Goal: Transaction & Acquisition: Purchase product/service

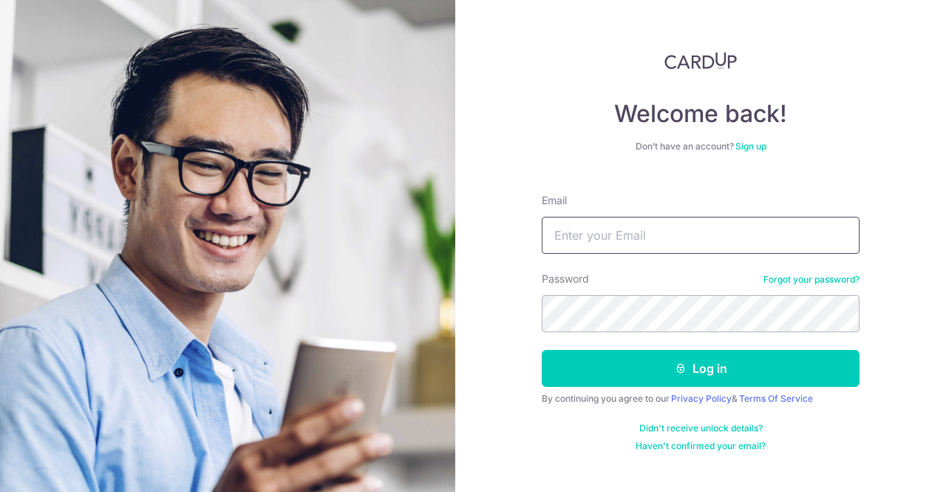
click at [606, 230] on input "Email" at bounding box center [701, 235] width 318 height 37
type input "[EMAIL_ADDRESS][DOMAIN_NAME]"
click at [542, 350] on button "Log in" at bounding box center [701, 368] width 318 height 37
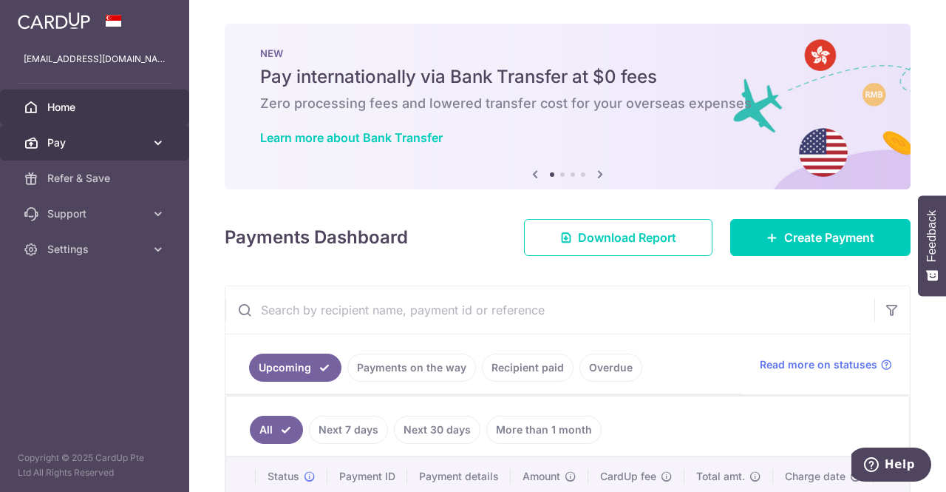
click at [52, 138] on span "Pay" at bounding box center [96, 142] width 98 height 15
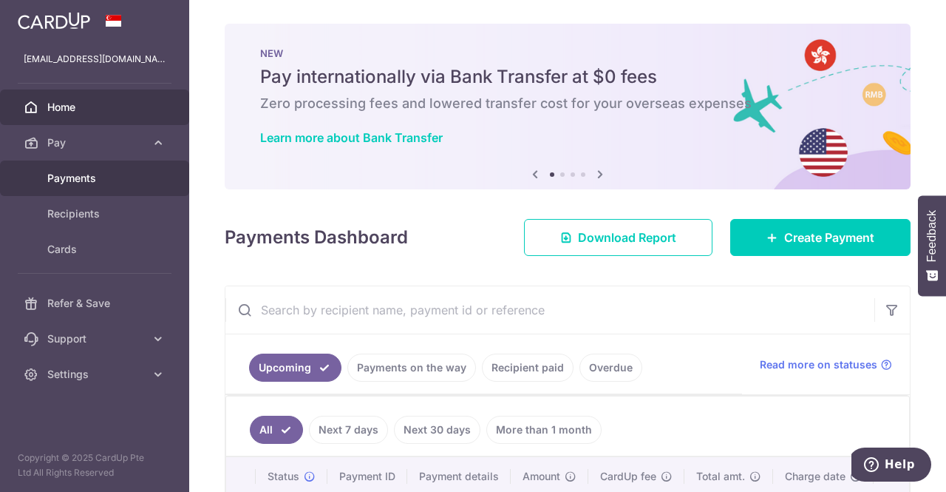
click at [80, 174] on span "Payments" at bounding box center [96, 178] width 98 height 15
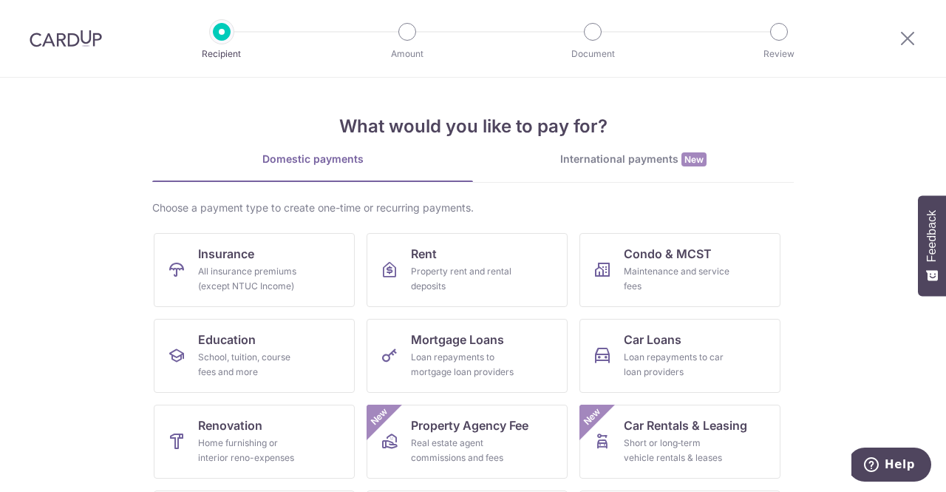
scroll to position [69, 0]
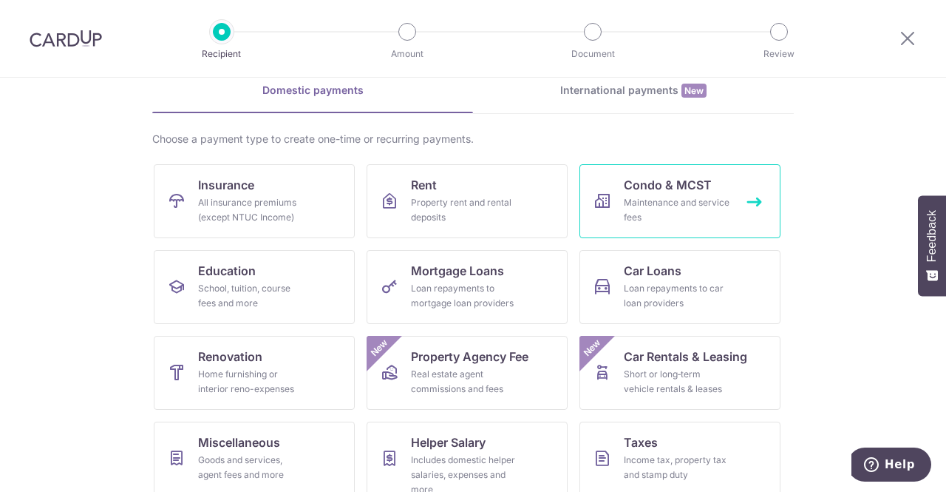
click at [634, 196] on div "Maintenance and service fees" at bounding box center [677, 210] width 106 height 30
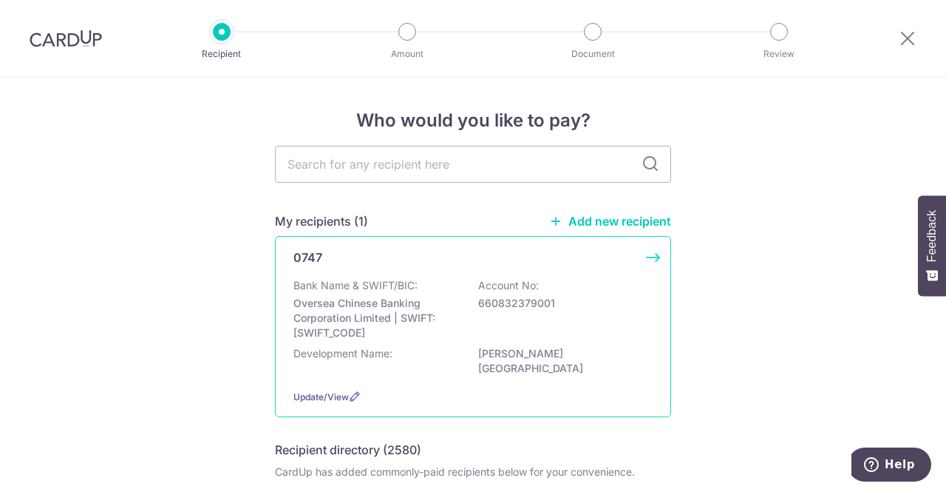
click at [502, 291] on p "Account No:" at bounding box center [508, 285] width 61 height 15
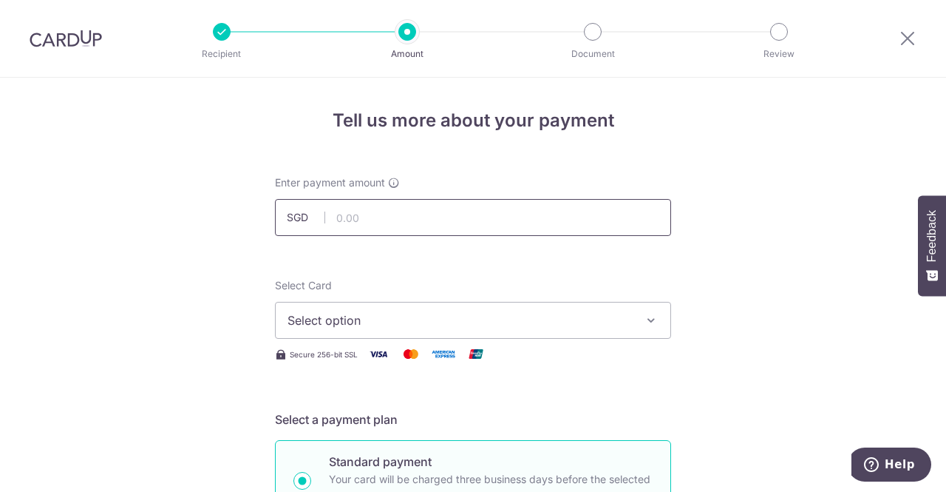
click at [446, 223] on input "text" at bounding box center [473, 217] width 396 height 37
type input "1,896.60"
click at [411, 320] on span "Select option" at bounding box center [460, 320] width 345 height 18
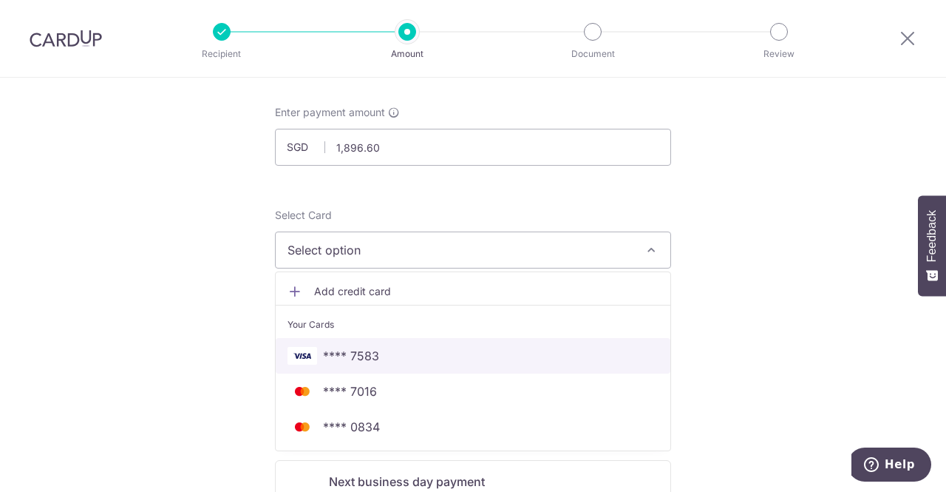
scroll to position [73, 0]
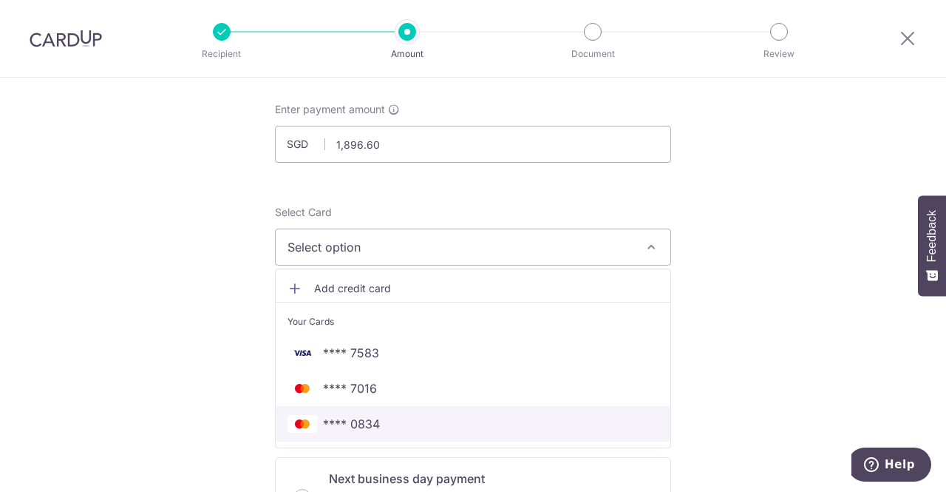
click at [387, 418] on span "**** 0834" at bounding box center [473, 424] width 371 height 18
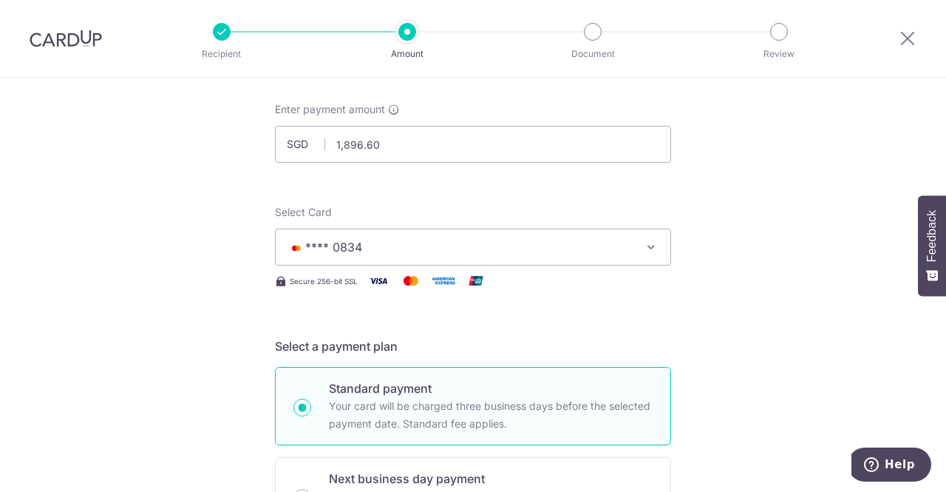
scroll to position [85, 0]
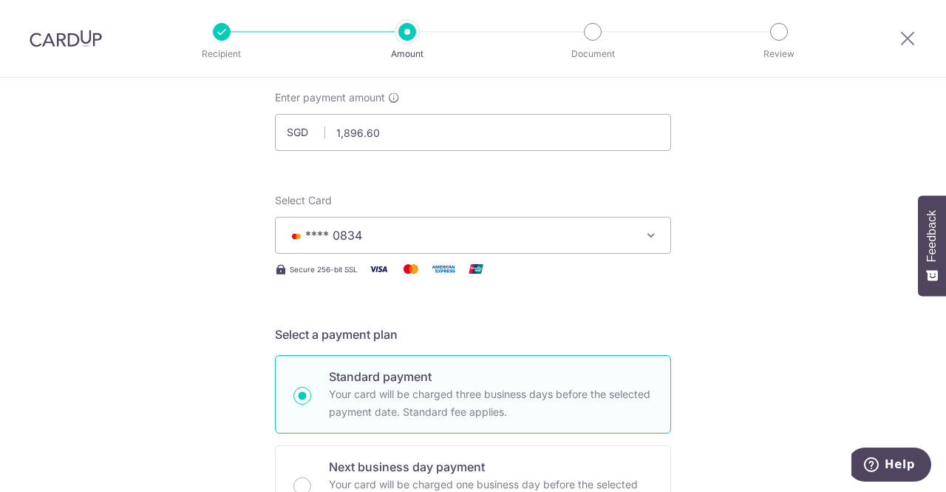
click at [587, 245] on button "**** 0834" at bounding box center [473, 235] width 396 height 37
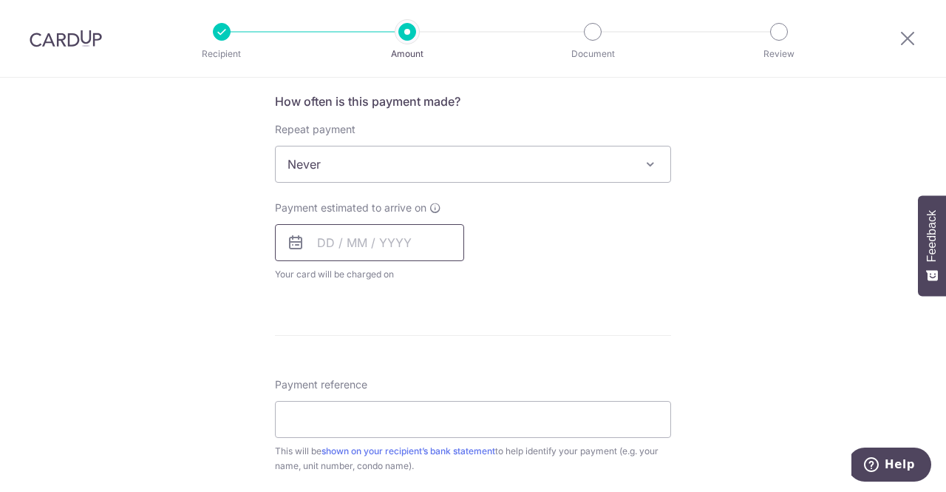
scroll to position [534, 0]
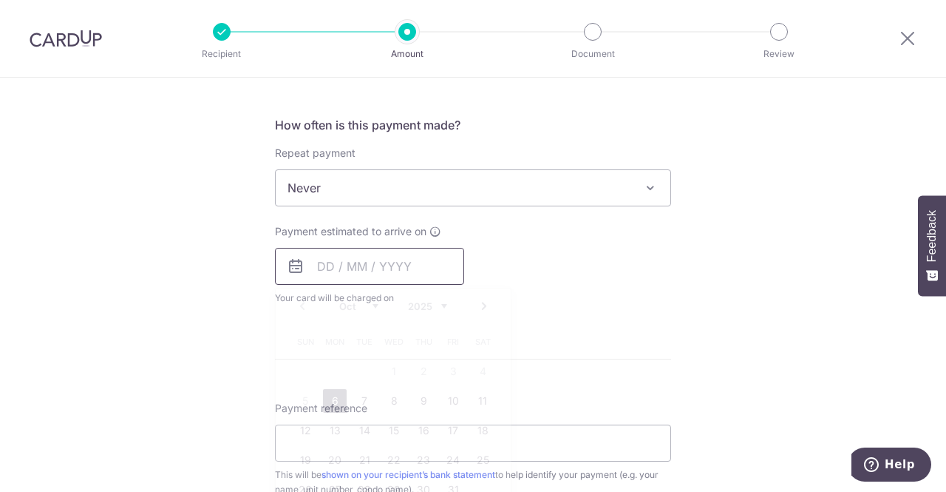
click at [359, 257] on input "text" at bounding box center [369, 266] width 189 height 37
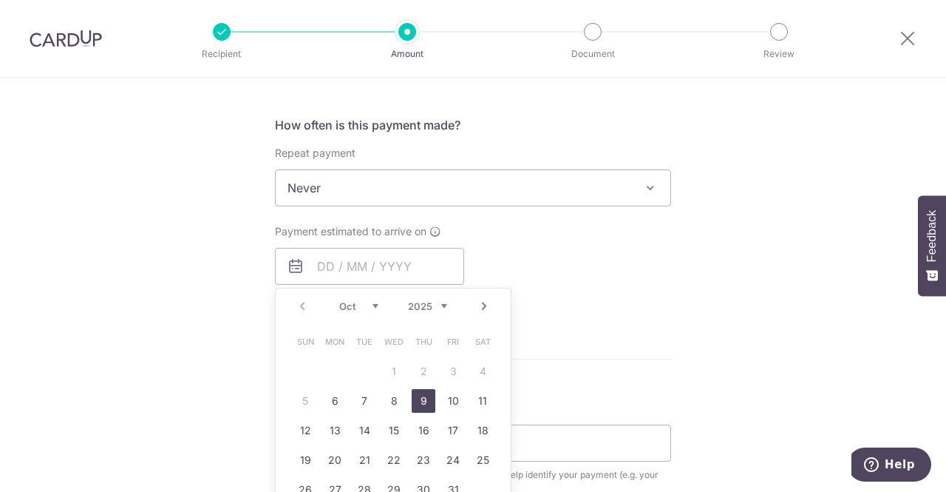
click at [420, 392] on link "9" at bounding box center [424, 401] width 24 height 24
type input "09/10/2025"
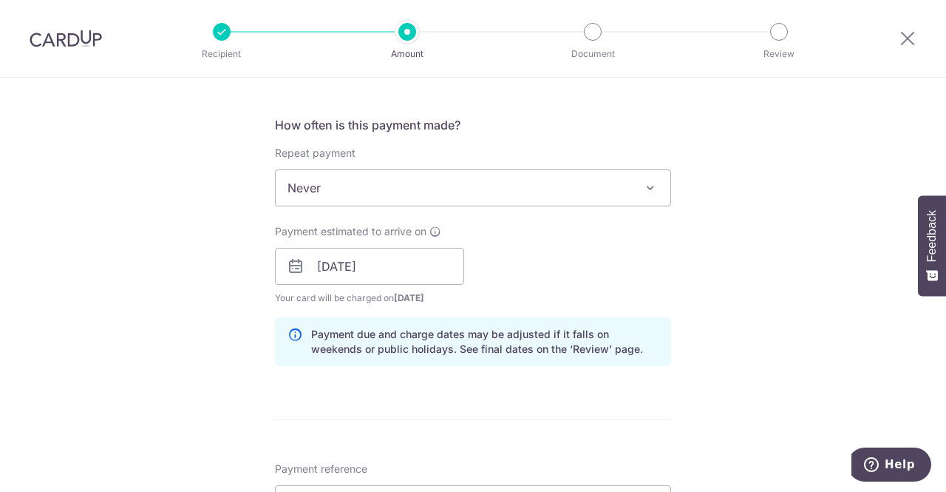
click at [596, 259] on div "Payment estimated to arrive on 09/10/2025 Prev Next Oct Nov Dec 2025 2026 2027 …" at bounding box center [473, 264] width 414 height 81
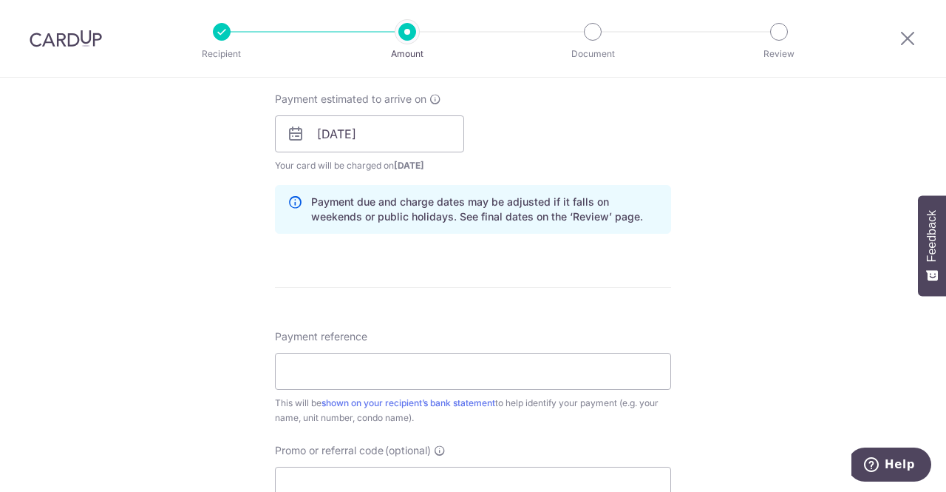
scroll to position [754, 0]
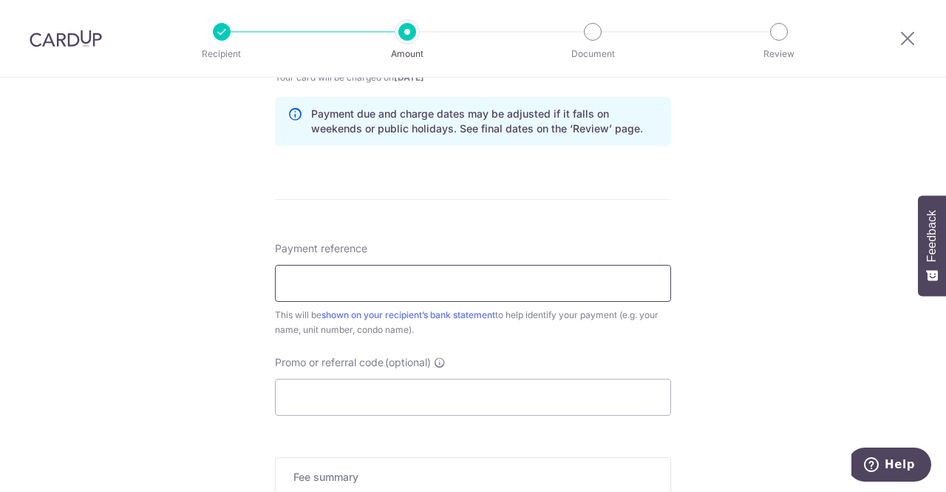
click at [519, 294] on input "Payment reference" at bounding box center [473, 283] width 396 height 37
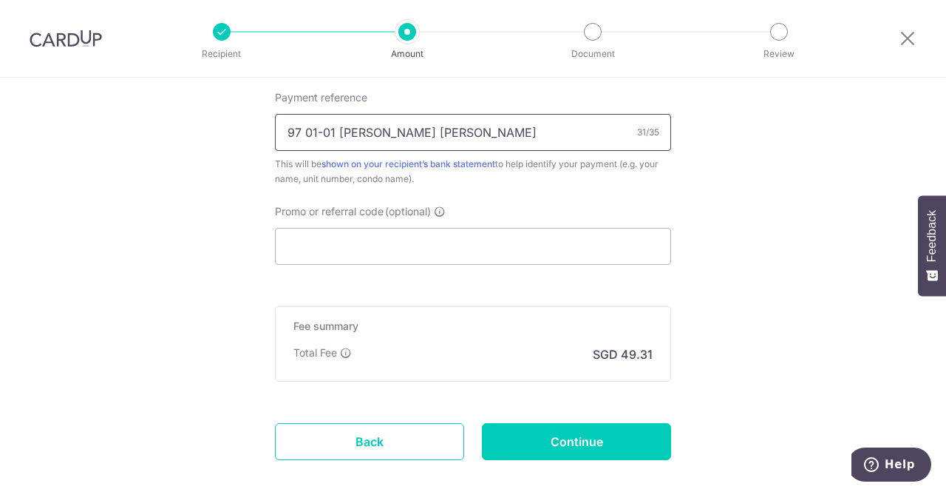
scroll to position [980, 0]
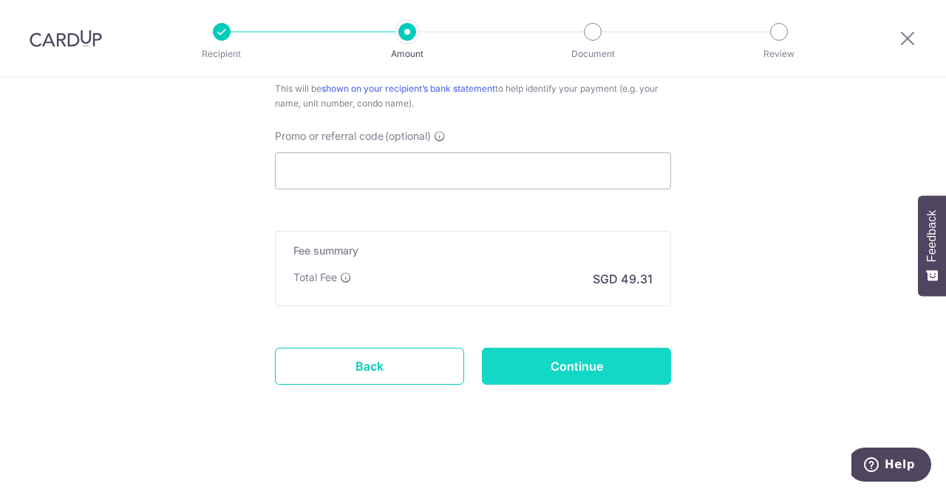
type input "97 01-01 Kwee Ker Fong Jonathan"
click at [543, 359] on input "Continue" at bounding box center [576, 365] width 189 height 37
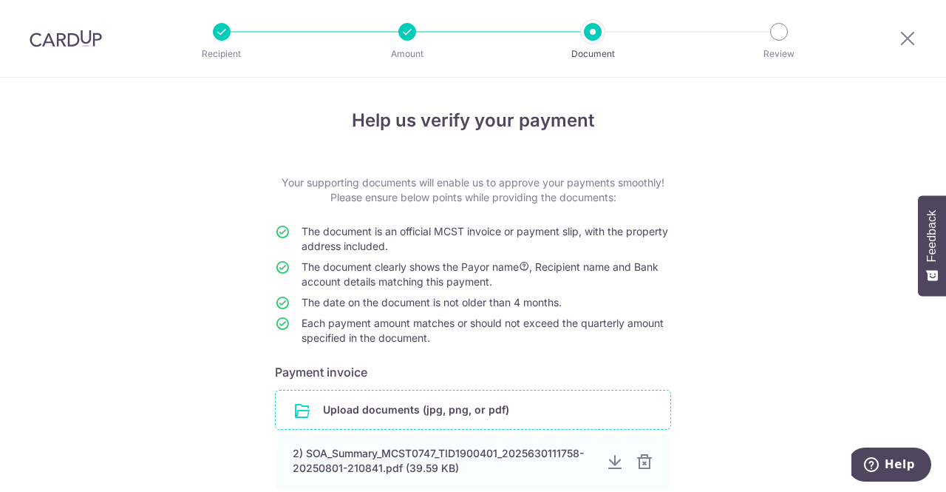
scroll to position [129, 0]
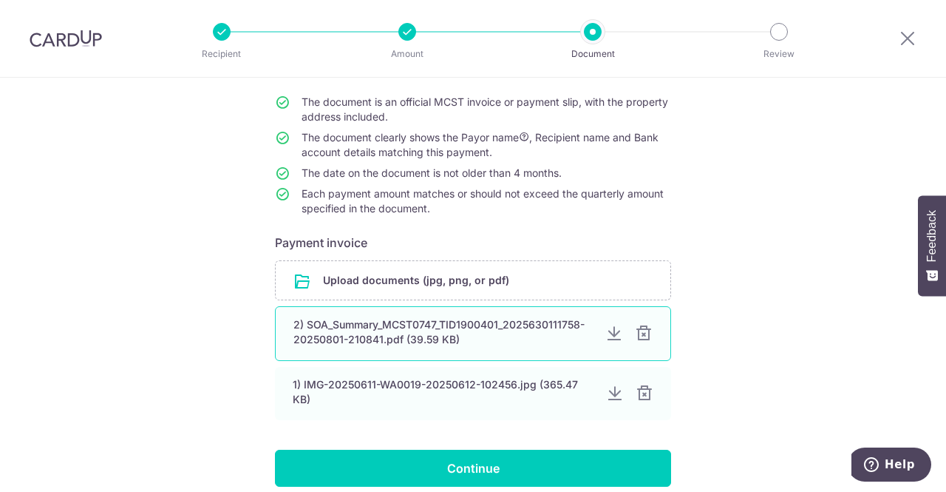
click at [645, 335] on div at bounding box center [644, 334] width 18 height 18
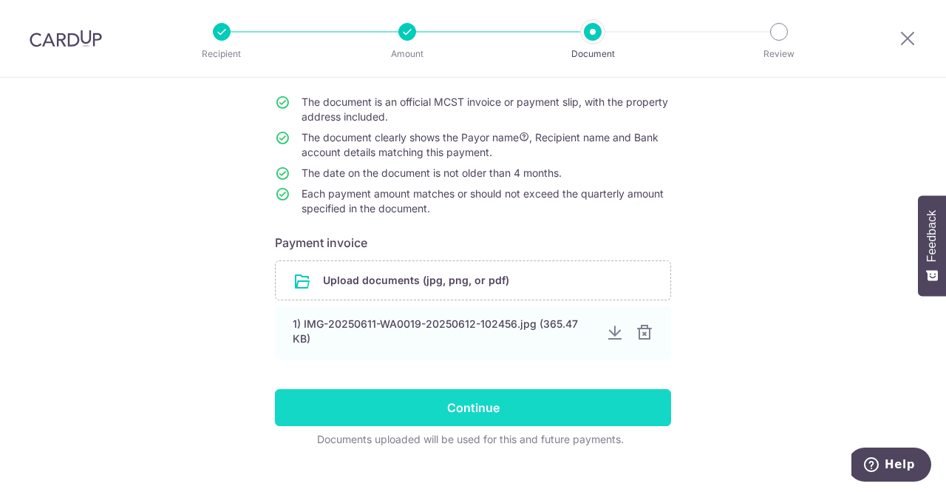
click at [604, 404] on input "Continue" at bounding box center [473, 407] width 396 height 37
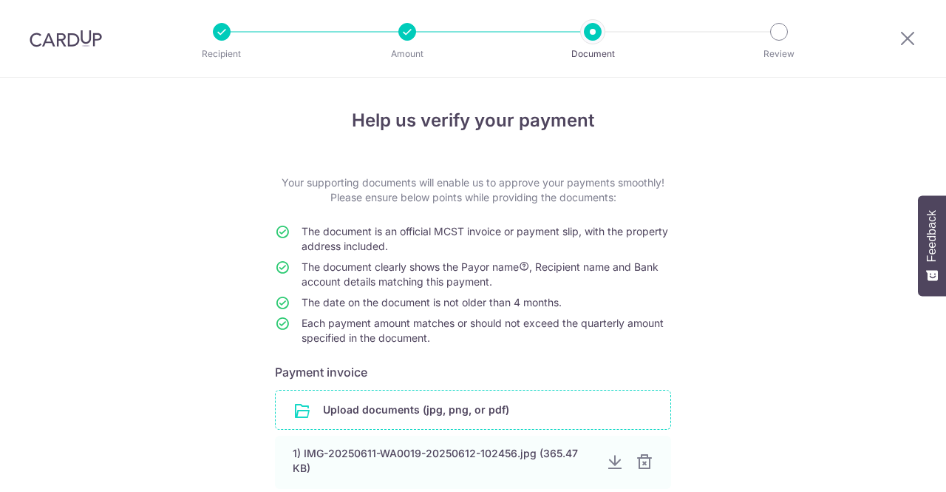
scroll to position [108, 0]
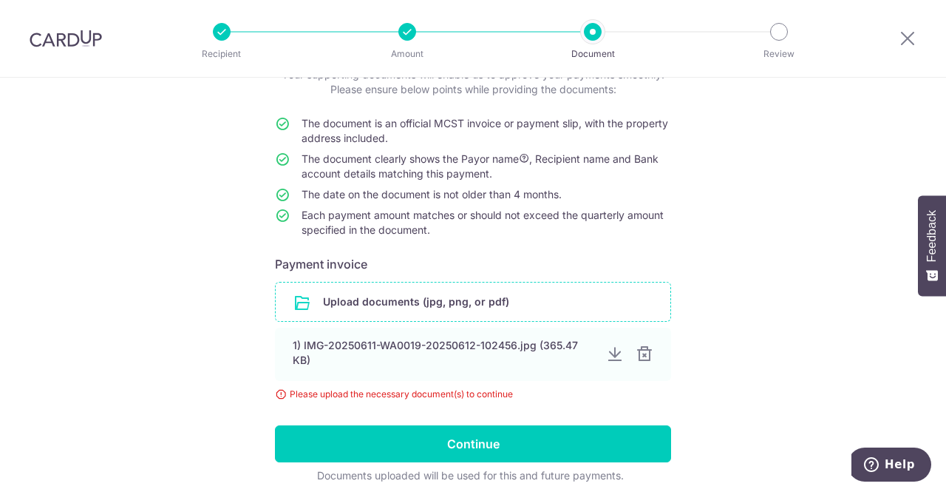
click at [427, 301] on input "file" at bounding box center [473, 301] width 395 height 38
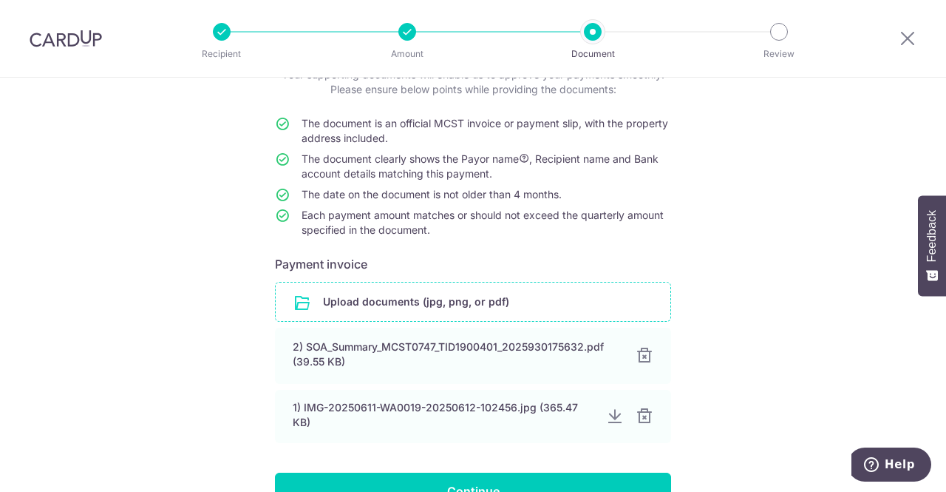
scroll to position [214, 0]
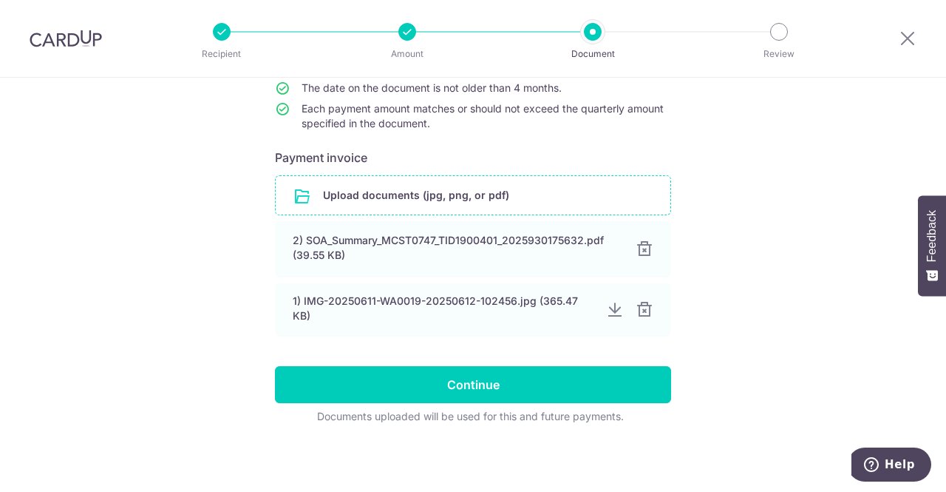
click at [852, 255] on div "Help us verify your payment Your supporting documents will enable us to approve…" at bounding box center [473, 178] width 946 height 630
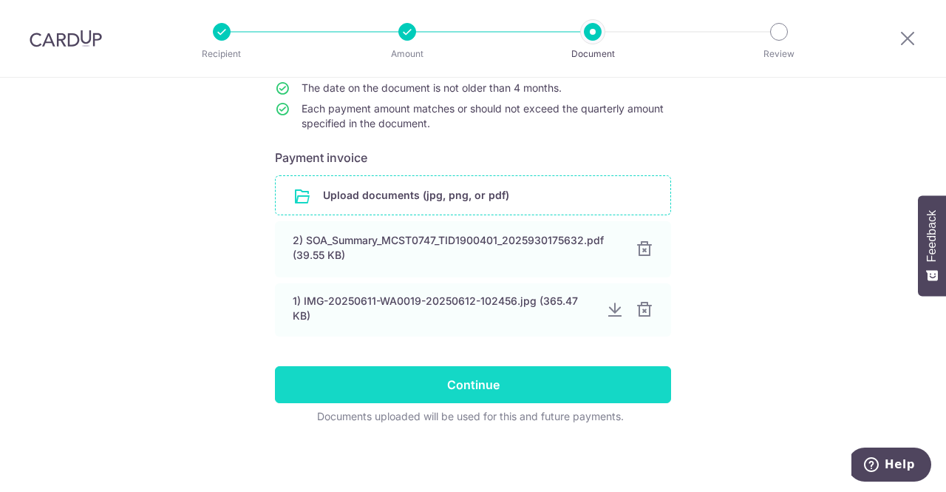
click at [622, 382] on input "Continue" at bounding box center [473, 384] width 396 height 37
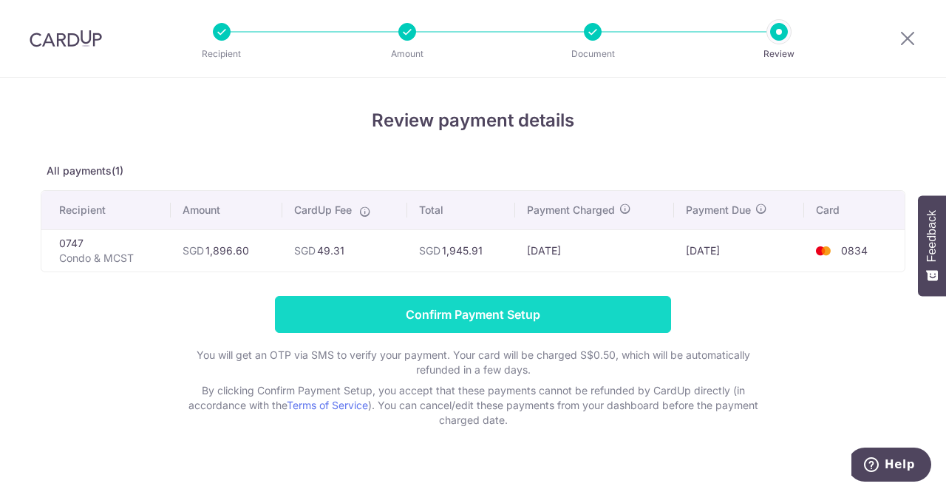
click at [534, 312] on input "Confirm Payment Setup" at bounding box center [473, 314] width 396 height 37
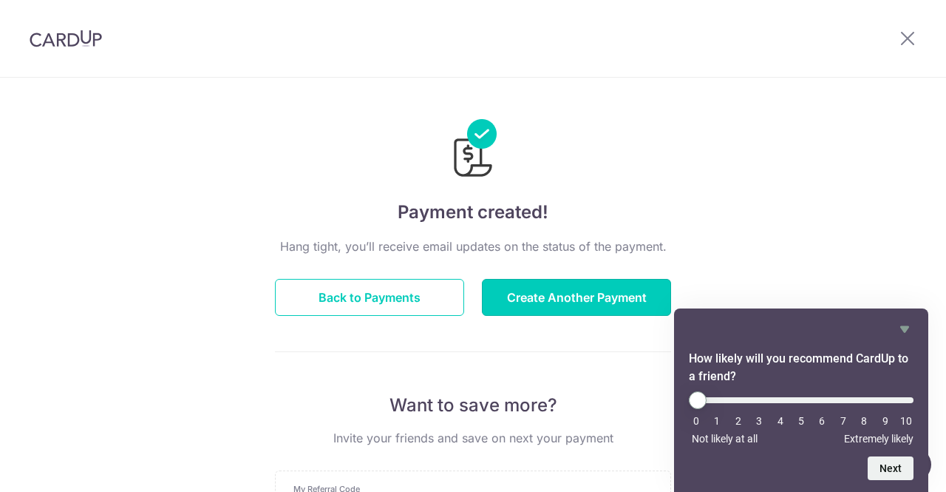
click at [534, 312] on button "Create Another Payment" at bounding box center [576, 297] width 189 height 37
